Goal: Task Accomplishment & Management: Manage account settings

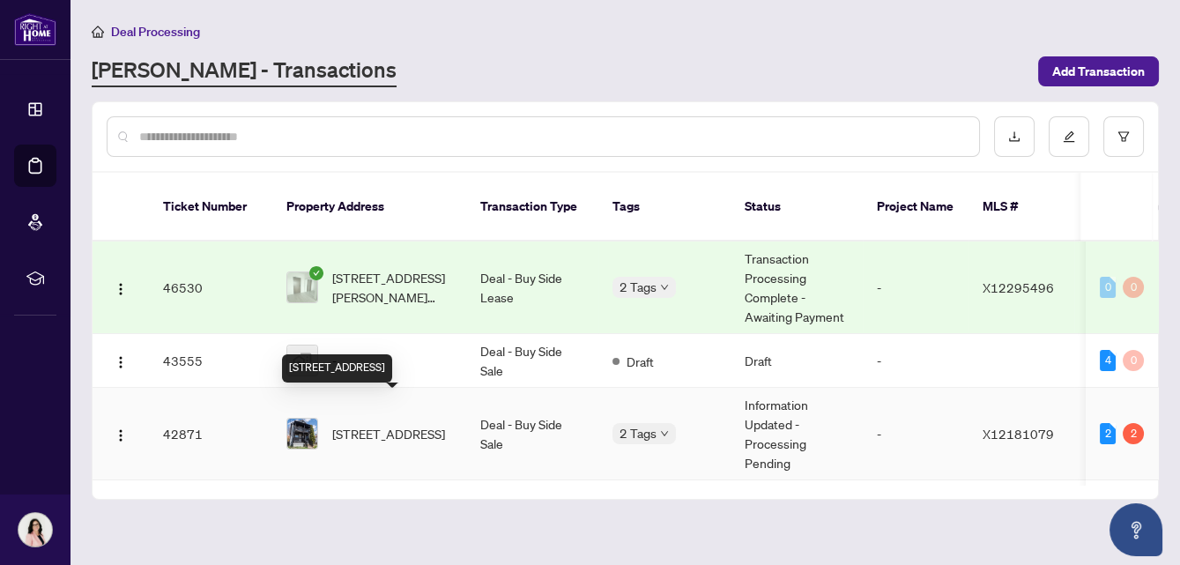
click at [362, 424] on span "[STREET_ADDRESS]" at bounding box center [388, 433] width 113 height 19
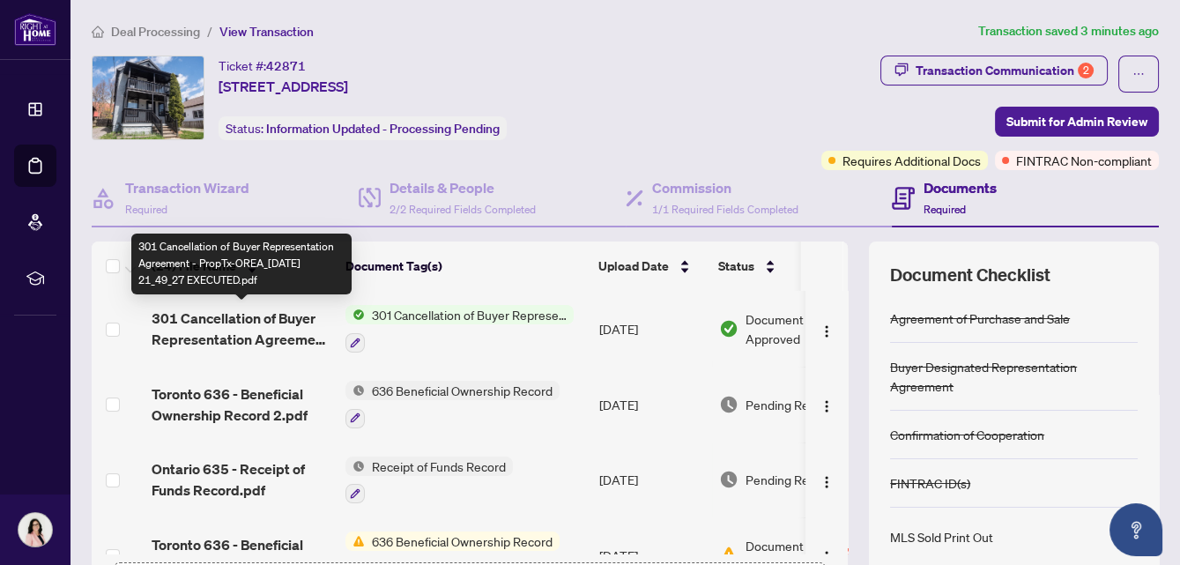
click at [268, 315] on span "301 Cancellation of Buyer Representation Agreement - PropTx-OREA_[DATE] 21_49_2…" at bounding box center [242, 329] width 180 height 42
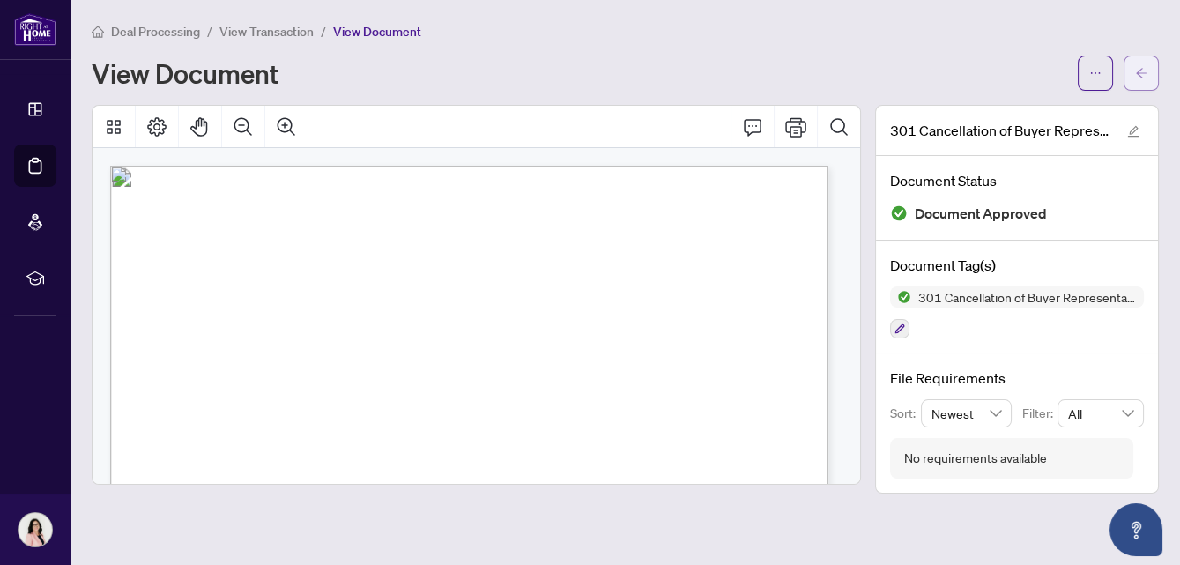
click at [1138, 70] on icon "arrow-left" at bounding box center [1141, 73] width 11 height 10
